Goal: Information Seeking & Learning: Find specific fact

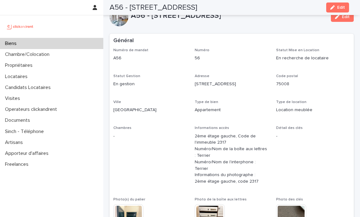
scroll to position [2253, 0]
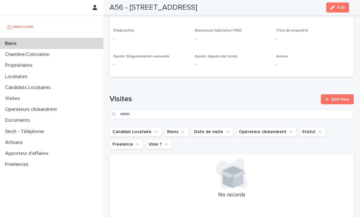
click at [25, 45] on div "Biens" at bounding box center [51, 43] width 103 height 11
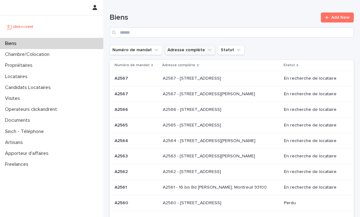
click at [206, 48] on icon "Adresse complète" at bounding box center [209, 50] width 6 height 6
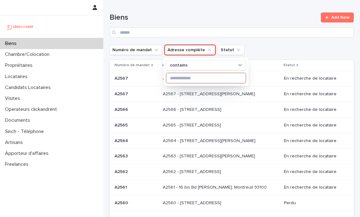
click at [192, 76] on input at bounding box center [205, 78] width 79 height 10
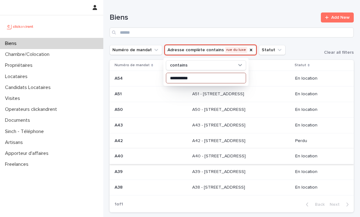
type input "**********"
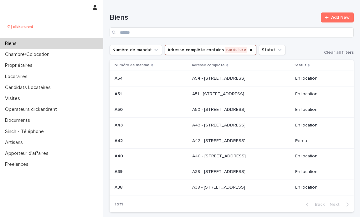
click at [208, 155] on p "A40 - [STREET_ADDRESS]" at bounding box center [219, 156] width 55 height 7
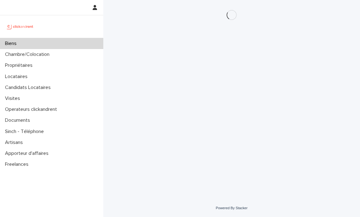
click at [208, 155] on div "Loading... Saving… Loading... Saving…" at bounding box center [231, 92] width 250 height 184
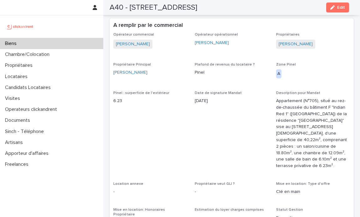
scroll to position [334, 0]
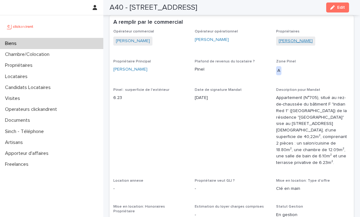
click at [294, 41] on link "[PERSON_NAME]" at bounding box center [295, 41] width 34 height 7
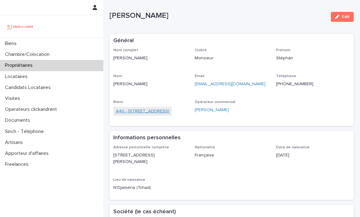
click at [159, 110] on link "A40 - [STREET_ADDRESS]" at bounding box center [142, 111] width 53 height 7
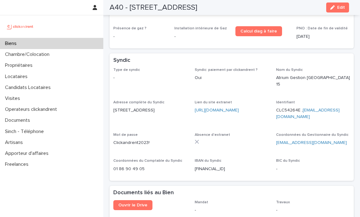
scroll to position [1675, 0]
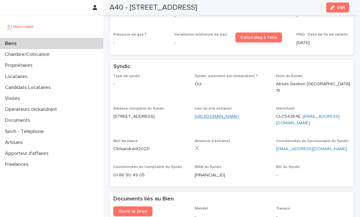
click at [225, 115] on link "[URL][DOMAIN_NAME]" at bounding box center [217, 117] width 44 height 4
drag, startPoint x: 295, startPoint y: 74, endPoint x: 271, endPoint y: 73, distance: 24.4
click at [271, 74] on div "Type de syndic - Syndic: paiement par clickandrent ? Oui Nom du Syndic Atrium G…" at bounding box center [231, 129] width 237 height 110
copy p "CLC54264E"
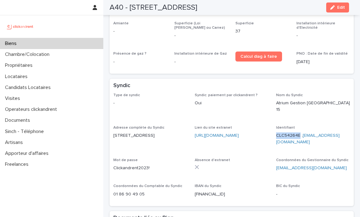
scroll to position [1653, 0]
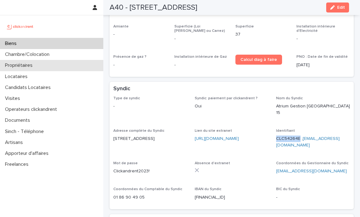
click at [30, 65] on p "Propriétaires" at bounding box center [20, 66] width 35 height 6
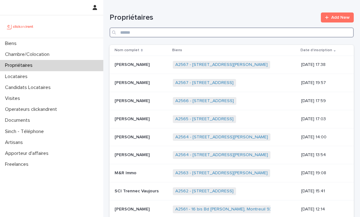
click at [187, 33] on input "Search" at bounding box center [232, 33] width 244 height 10
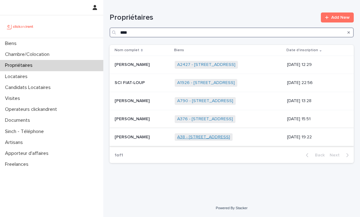
type input "****"
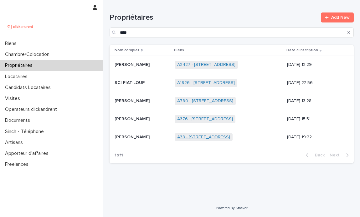
click at [205, 138] on link "A38 - [STREET_ADDRESS]" at bounding box center [203, 137] width 53 height 5
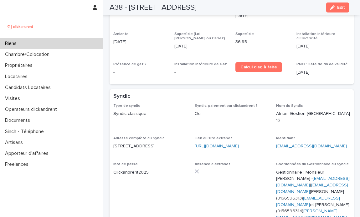
scroll to position [1722, 0]
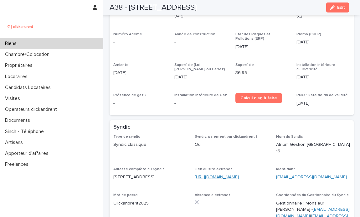
click at [229, 175] on link "[URL][DOMAIN_NAME]" at bounding box center [217, 177] width 44 height 4
click at [239, 175] on link "[URL][DOMAIN_NAME]" at bounding box center [217, 177] width 44 height 4
drag, startPoint x: 320, startPoint y: 138, endPoint x: 270, endPoint y: 136, distance: 50.1
copy link "[EMAIL_ADDRESS][DOMAIN_NAME]"
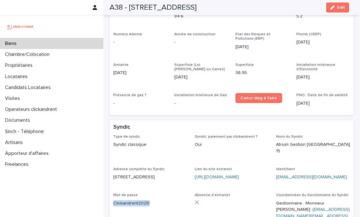
drag, startPoint x: 135, startPoint y: 162, endPoint x: 113, endPoint y: 165, distance: 21.8
copy p "Clickandrent2025!"
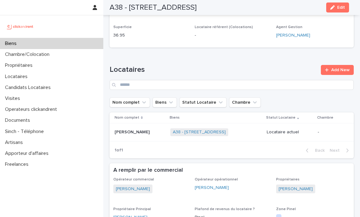
scroll to position [196, 0]
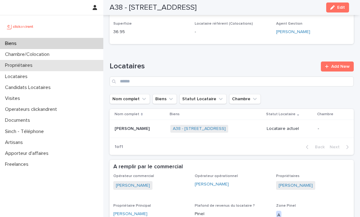
click at [30, 66] on p "Propriétaires" at bounding box center [20, 66] width 35 height 6
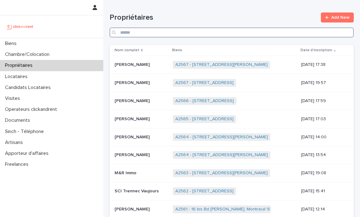
click at [257, 32] on input "Search" at bounding box center [232, 33] width 244 height 10
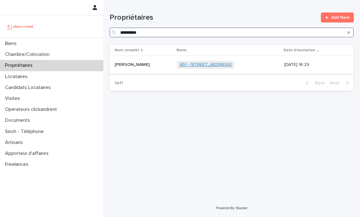
type input "**********"
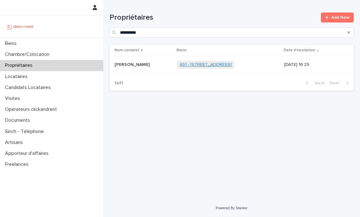
click at [193, 62] on link "A51 - [STREET_ADDRESS]" at bounding box center [206, 64] width 52 height 5
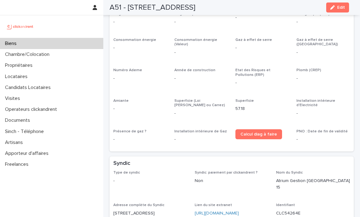
scroll to position [1507, 0]
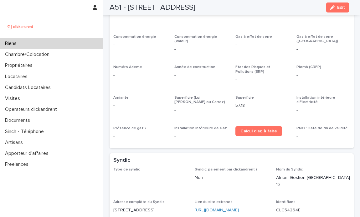
click at [34, 41] on div "Biens" at bounding box center [51, 43] width 103 height 11
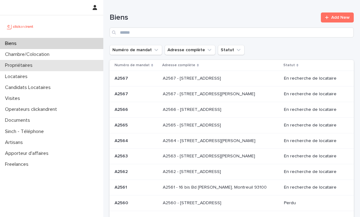
click at [36, 63] on p "Propriétaires" at bounding box center [20, 66] width 35 height 6
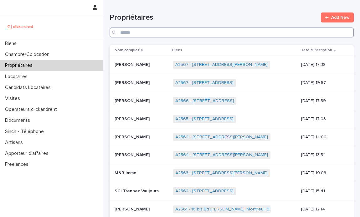
click at [218, 33] on input "Search" at bounding box center [232, 33] width 244 height 10
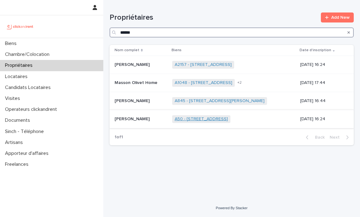
type input "******"
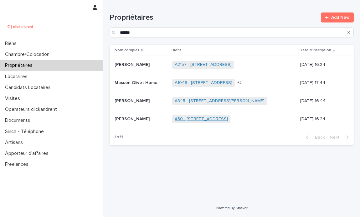
click at [211, 118] on link "A50 - [STREET_ADDRESS]" at bounding box center [201, 119] width 53 height 5
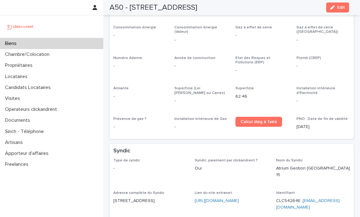
scroll to position [1512, 0]
